Goal: Task Accomplishment & Management: Use online tool/utility

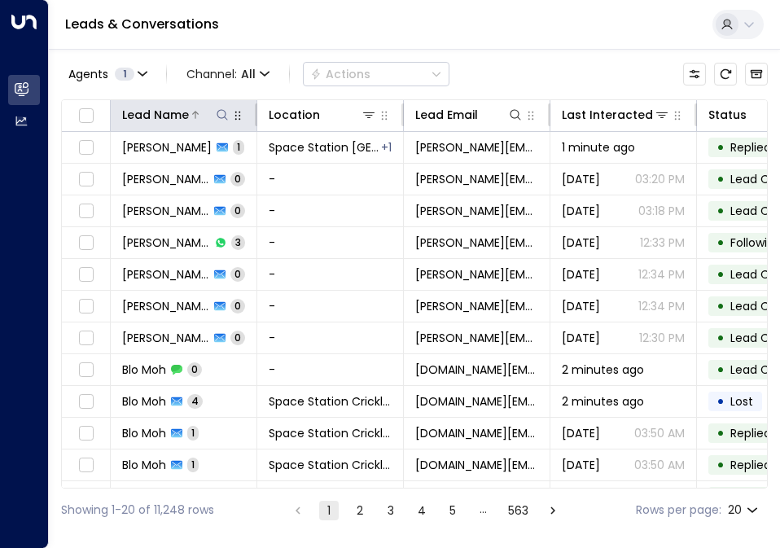
click at [220, 117] on icon at bounding box center [222, 114] width 13 height 13
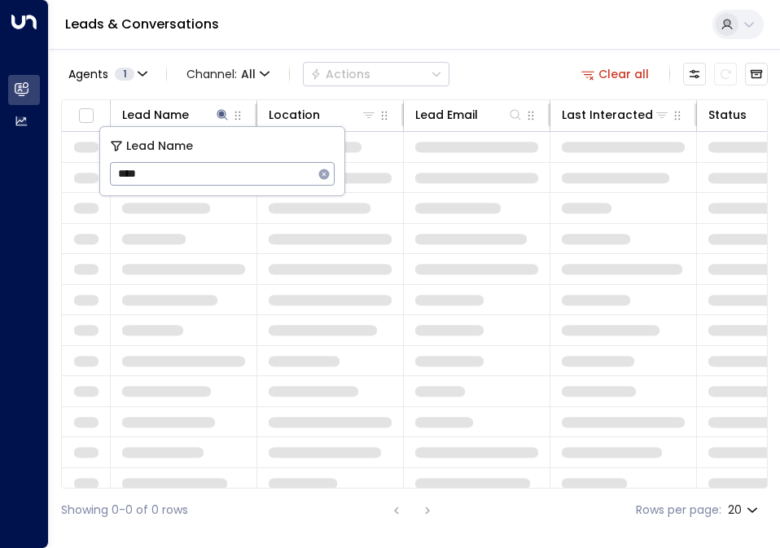
type input "****"
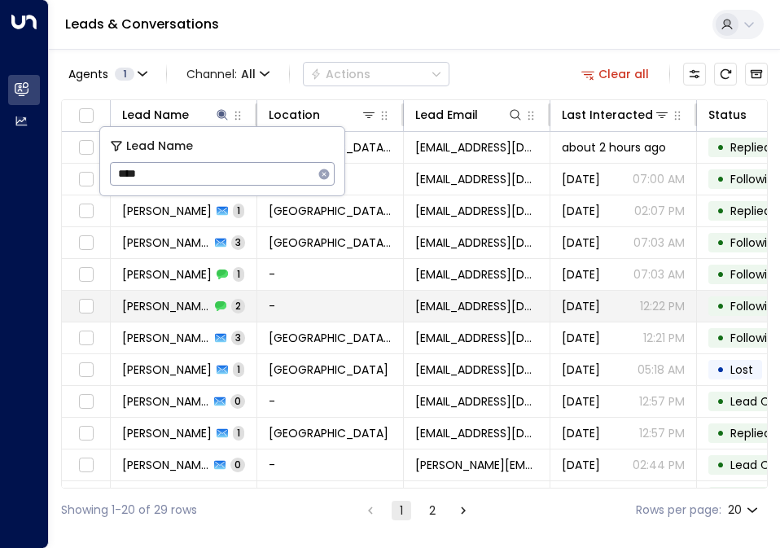
click at [223, 302] on icon at bounding box center [220, 306] width 11 height 10
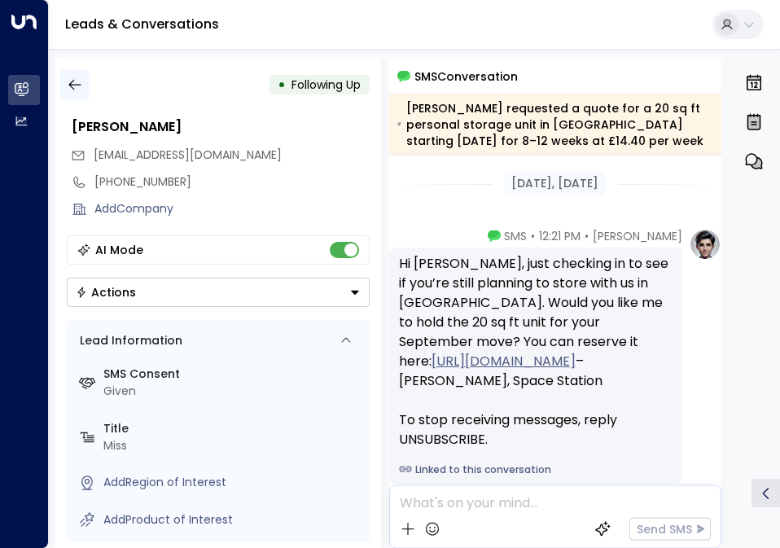
click at [73, 89] on icon "button" at bounding box center [74, 85] width 12 height 11
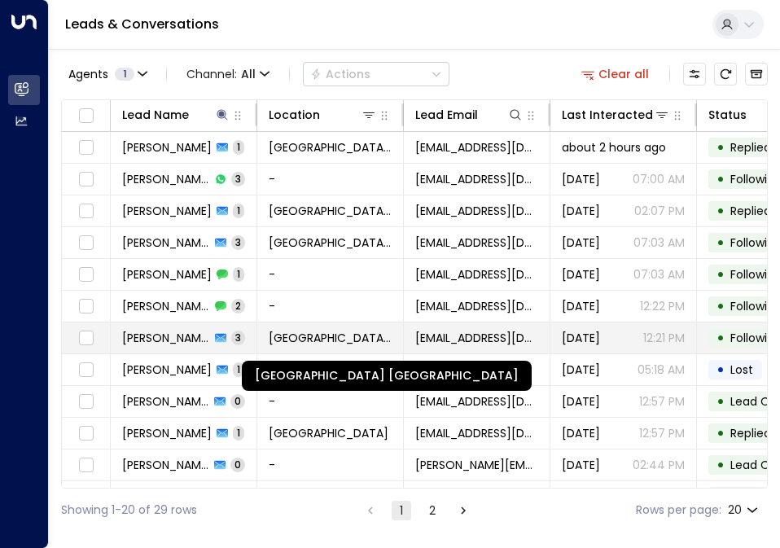
click at [288, 345] on span "[GEOGRAPHIC_DATA] [GEOGRAPHIC_DATA]" at bounding box center [330, 338] width 123 height 16
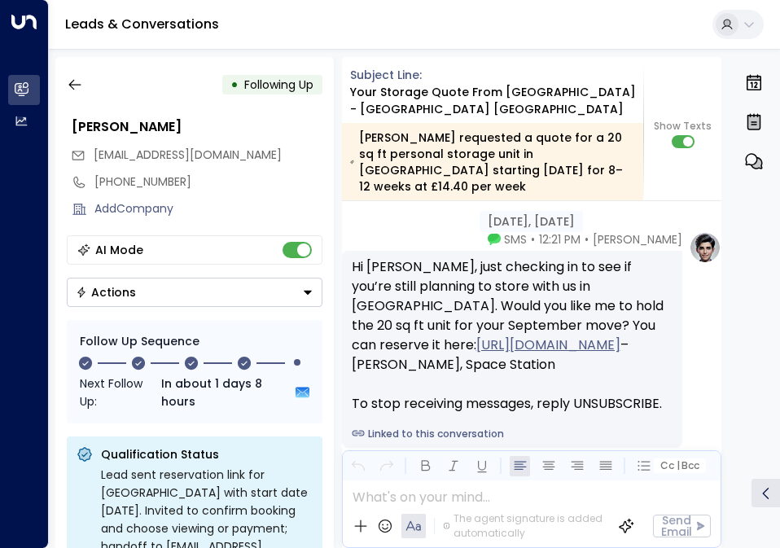
scroll to position [2147, 0]
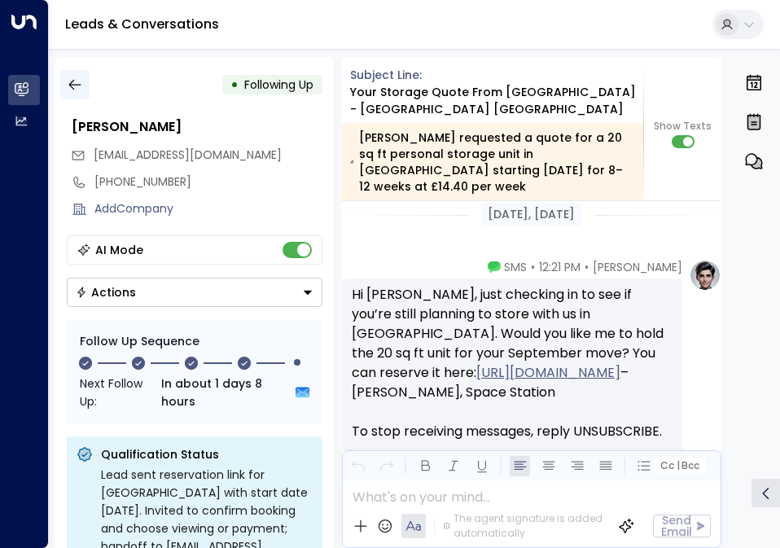
click at [76, 84] on icon "button" at bounding box center [75, 85] width 16 height 16
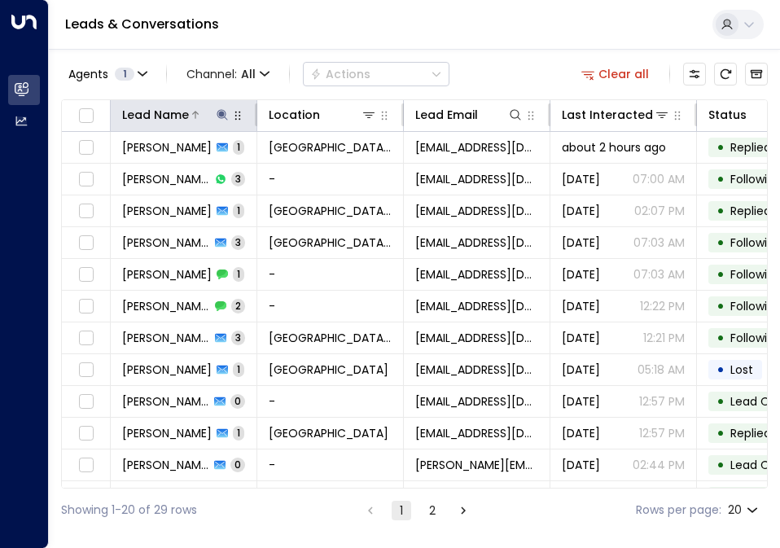
click at [223, 110] on icon at bounding box center [222, 114] width 11 height 11
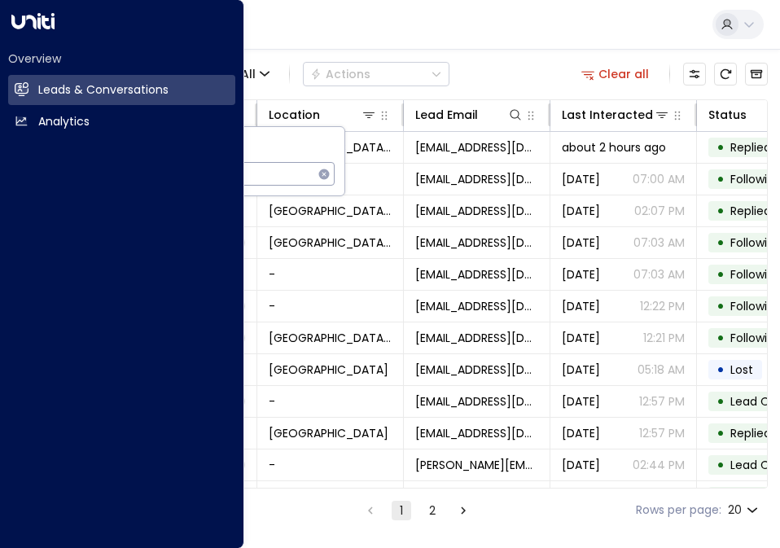
drag, startPoint x: 245, startPoint y: 174, endPoint x: -231, endPoint y: 69, distance: 487.1
click at [0, 69] on html "Overview Leads & Conversations Leads & Conversations Analytics Analytics Leads …" at bounding box center [390, 266] width 780 height 532
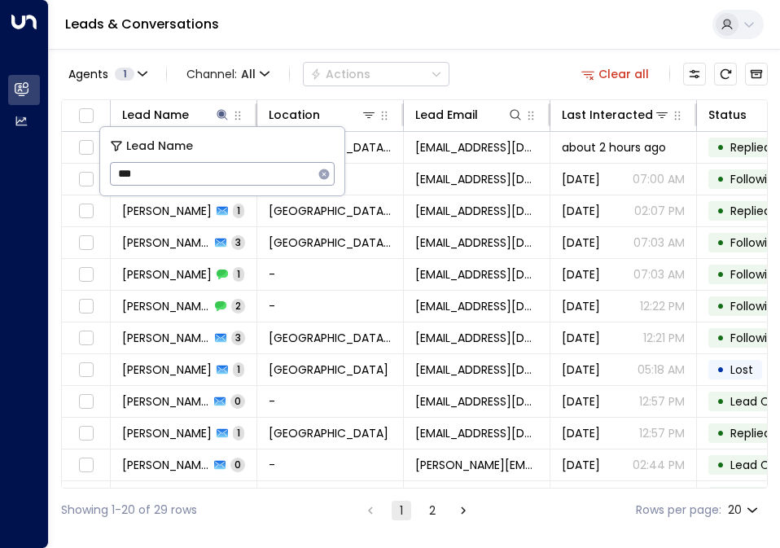
type input "****"
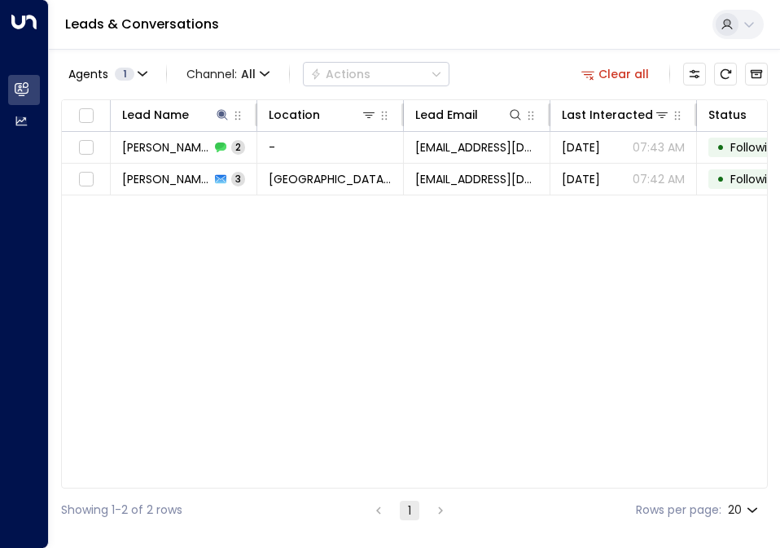
click at [399, 258] on div "Lead Name Location Lead Email Last Interacted Status Company Name Product # of …" at bounding box center [414, 293] width 707 height 389
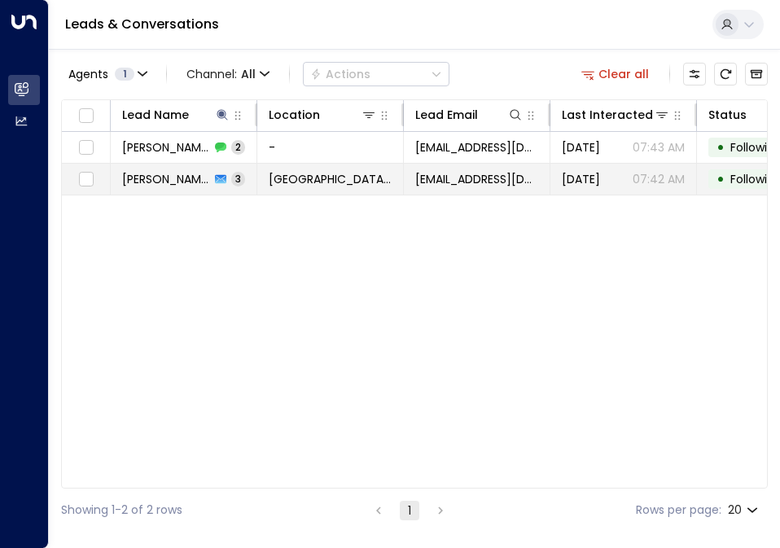
click at [207, 171] on div "[PERSON_NAME] 3" at bounding box center [183, 179] width 123 height 16
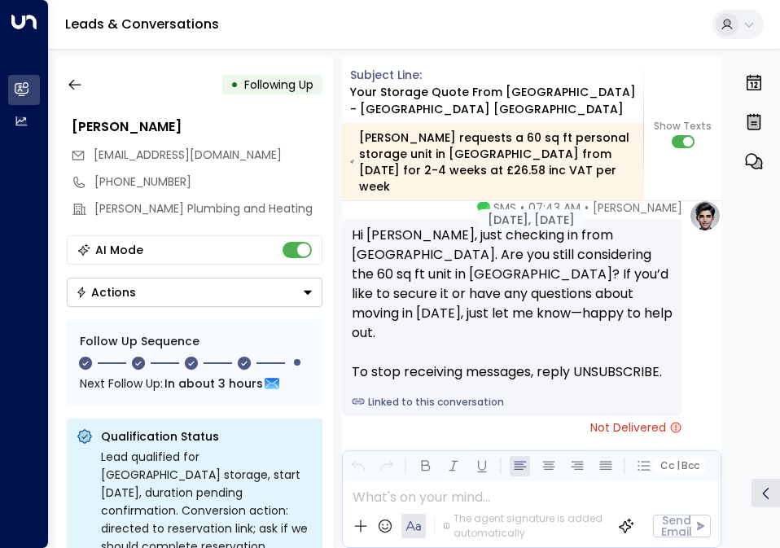
scroll to position [1848, 0]
